Goal: Check status: Check status

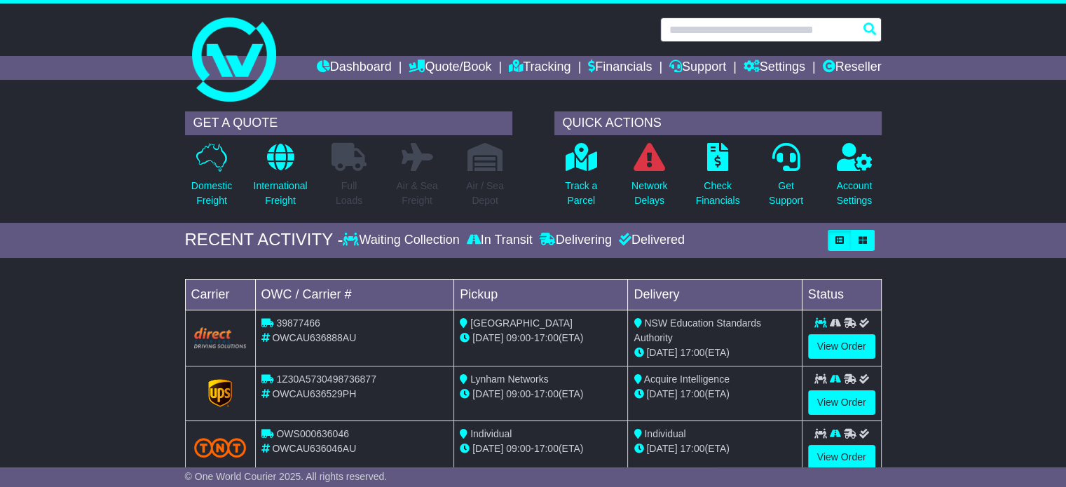
click at [766, 36] on input "text" at bounding box center [770, 30] width 221 height 25
paste input "**********"
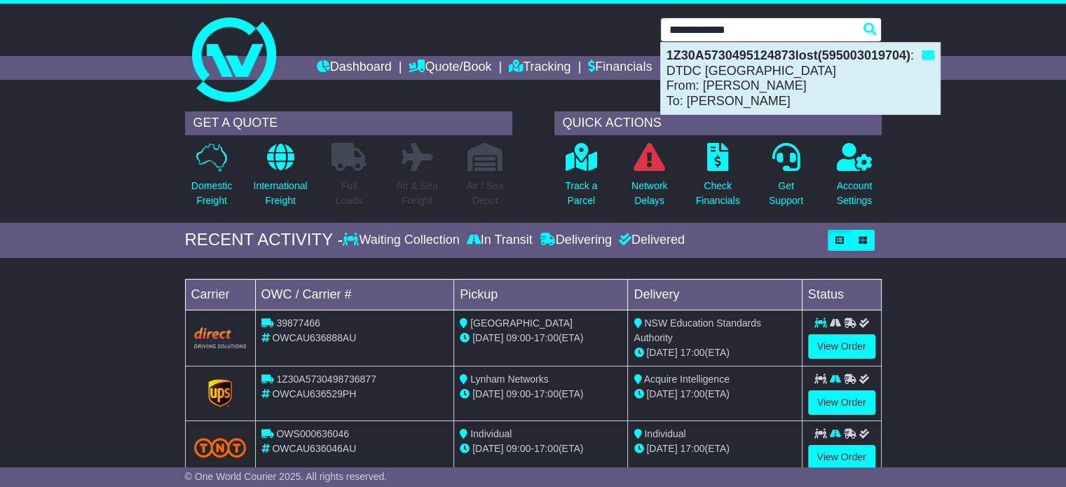
click at [726, 85] on div "1Z30A5730495124873lost(595003019704) : DTDC Australia From: Eric Wasylyshyn To:…" at bounding box center [800, 78] width 279 height 71
type input "**********"
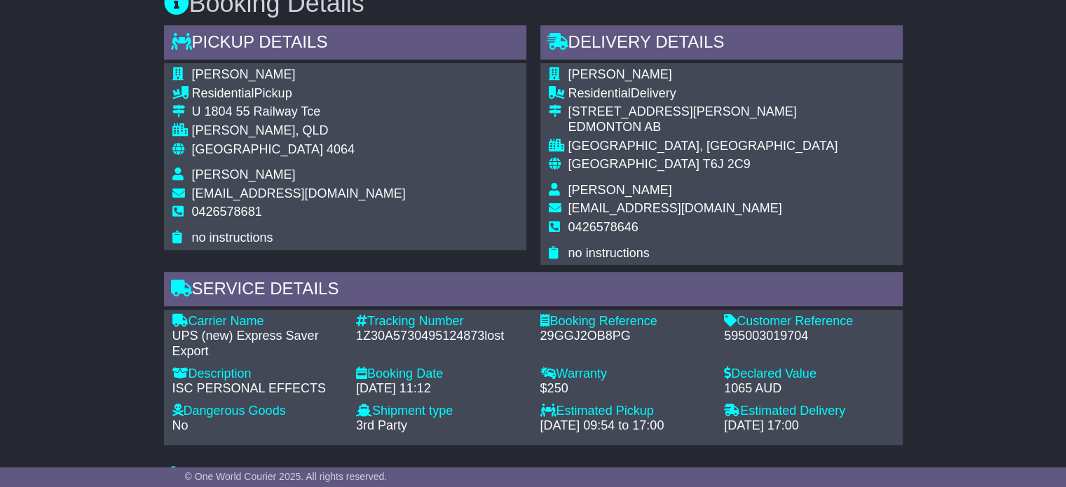
scroll to position [841, 0]
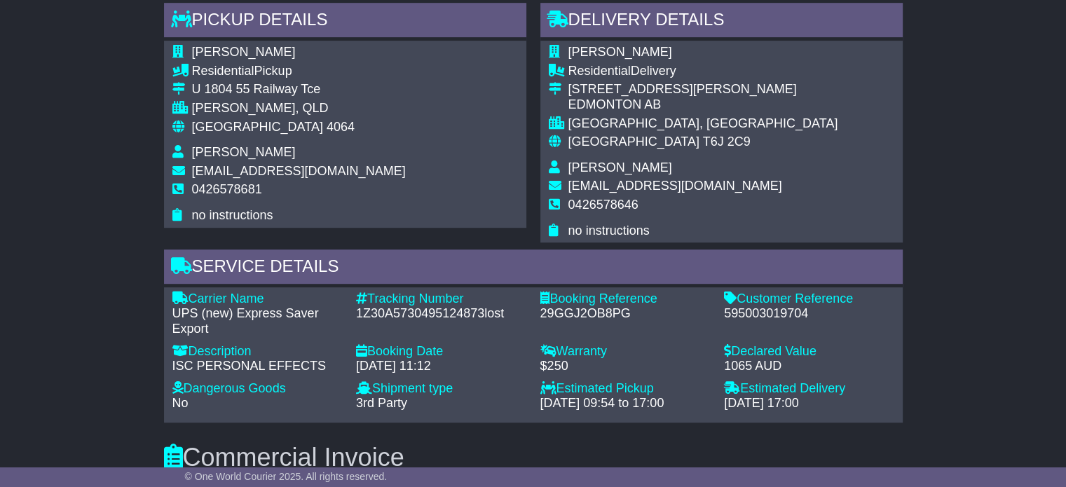
click at [778, 316] on div "595003019704" at bounding box center [809, 313] width 170 height 15
copy div "595003019704"
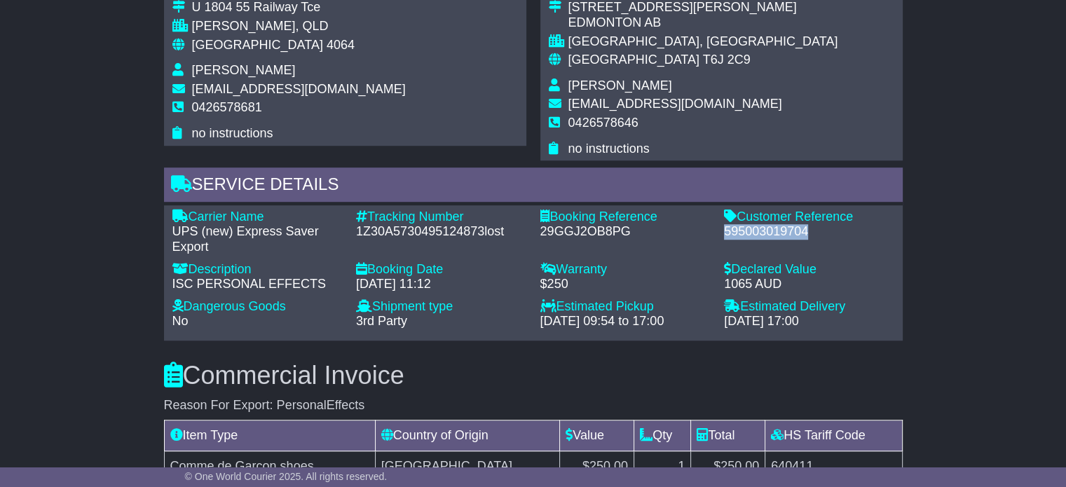
scroll to position [900, 0]
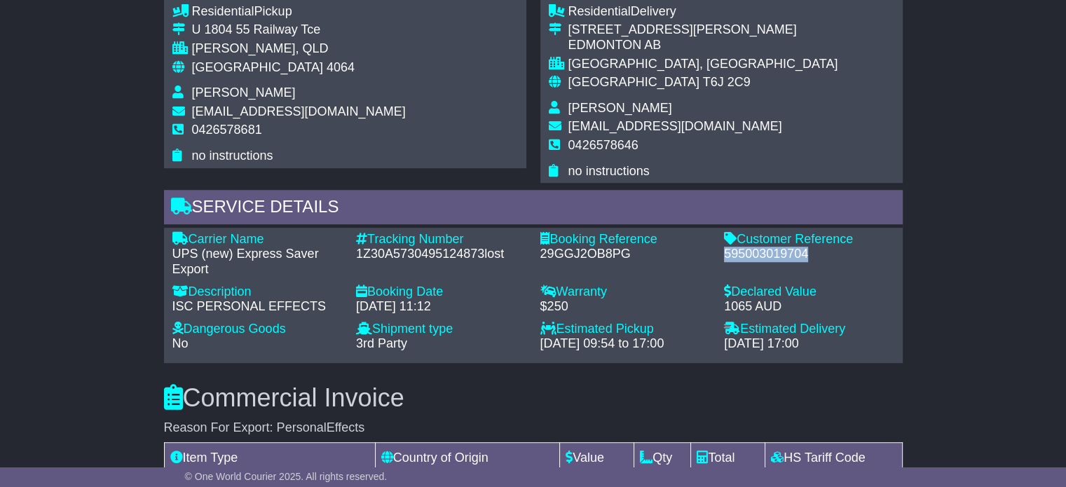
copy div "595003019704"
click at [487, 255] on div "1Z30A5730495124873lost" at bounding box center [441, 254] width 170 height 15
drag, startPoint x: 482, startPoint y: 254, endPoint x: 359, endPoint y: 254, distance: 123.3
click at [359, 254] on div "1Z30A5730495124873lost" at bounding box center [441, 254] width 170 height 15
copy div "1Z30A5730495124873"
